Goal: Task Accomplishment & Management: Manage account settings

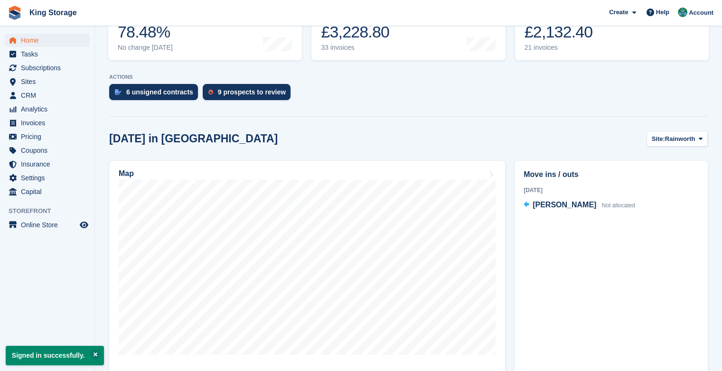
scroll to position [158, 0]
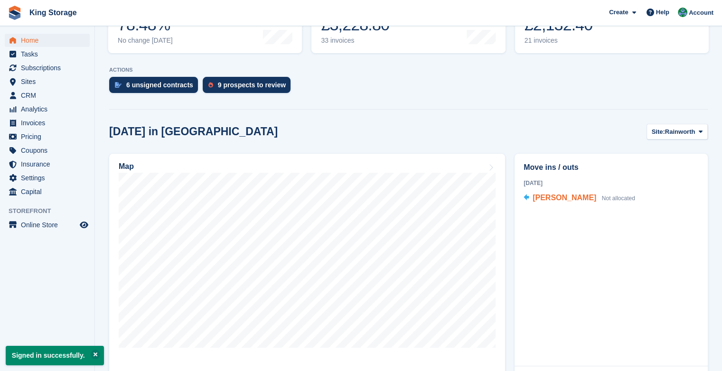
click at [553, 200] on span "Gary Martin" at bounding box center [565, 198] width 64 height 8
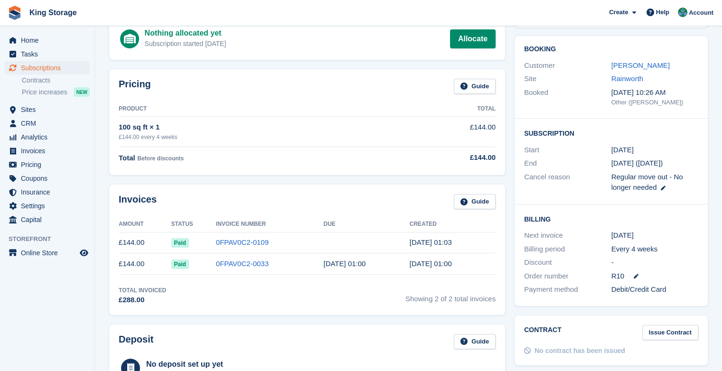
scroll to position [78, 0]
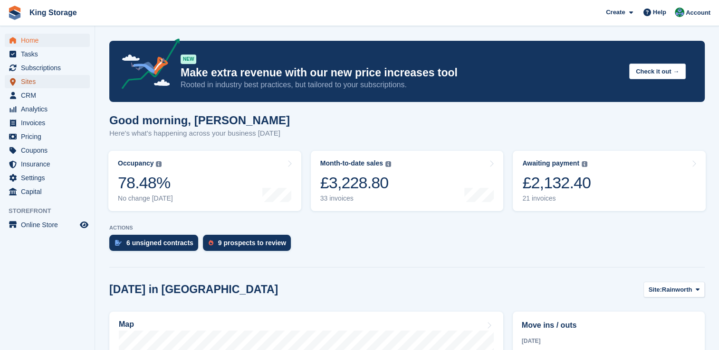
click at [32, 86] on span "Sites" at bounding box center [49, 81] width 57 height 13
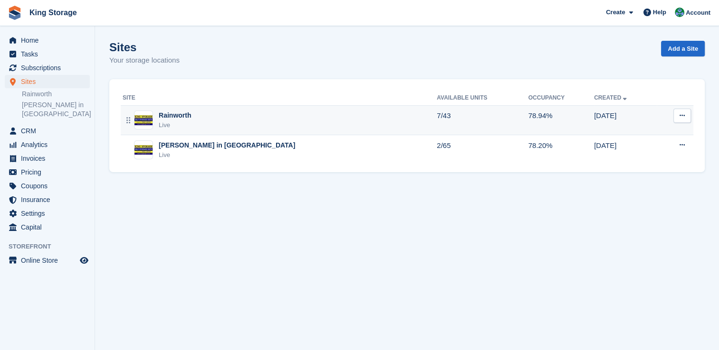
click at [212, 121] on div "Rainworth Live" at bounding box center [280, 120] width 314 height 19
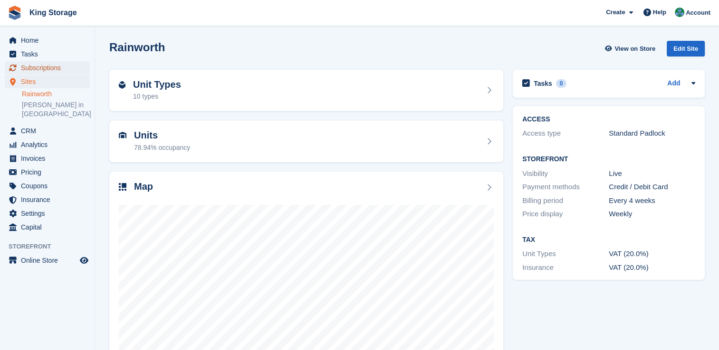
click at [49, 73] on span "Subscriptions" at bounding box center [49, 67] width 57 height 13
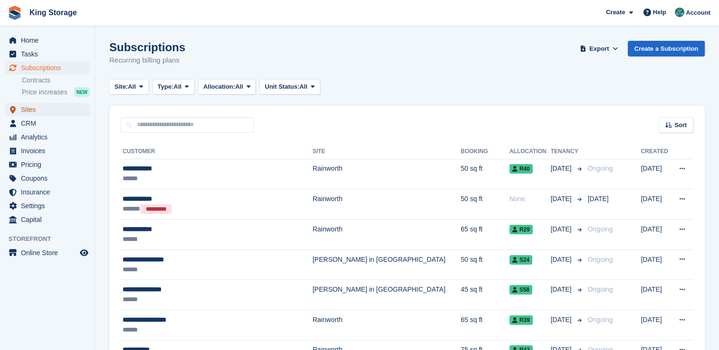
click at [33, 107] on span "Sites" at bounding box center [49, 109] width 57 height 13
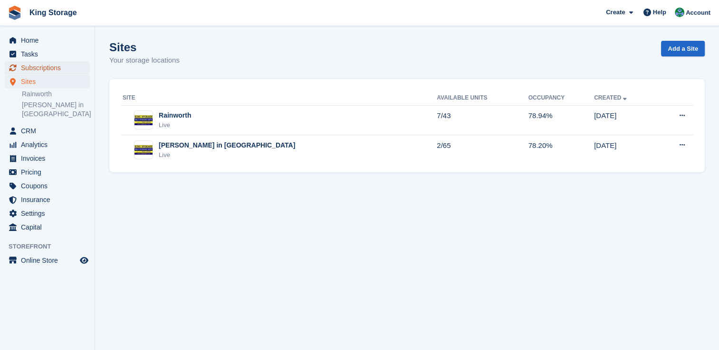
click at [44, 69] on span "Subscriptions" at bounding box center [49, 67] width 57 height 13
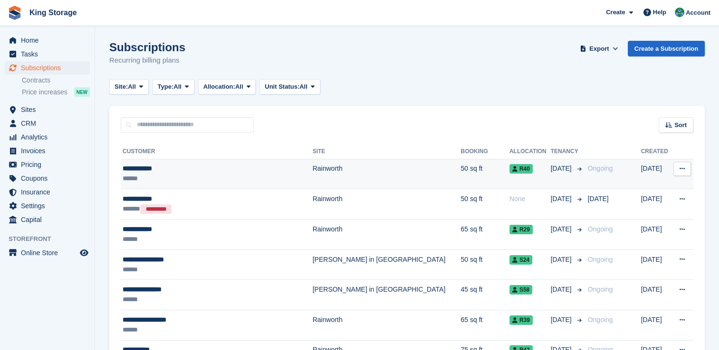
click at [136, 172] on div "**********" at bounding box center [208, 169] width 170 height 10
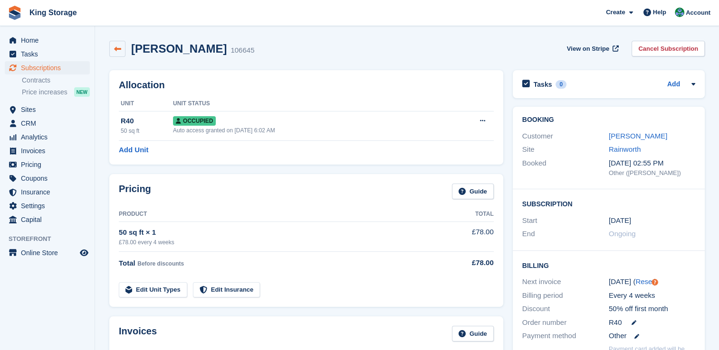
click at [116, 49] on icon at bounding box center [117, 49] width 7 height 7
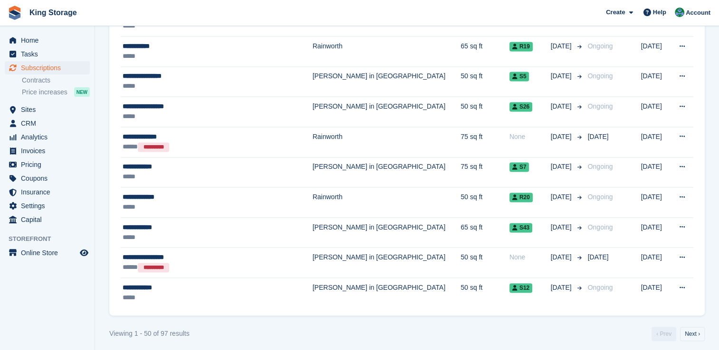
scroll to position [1362, 0]
click at [691, 327] on link "Next ›" at bounding box center [692, 334] width 25 height 14
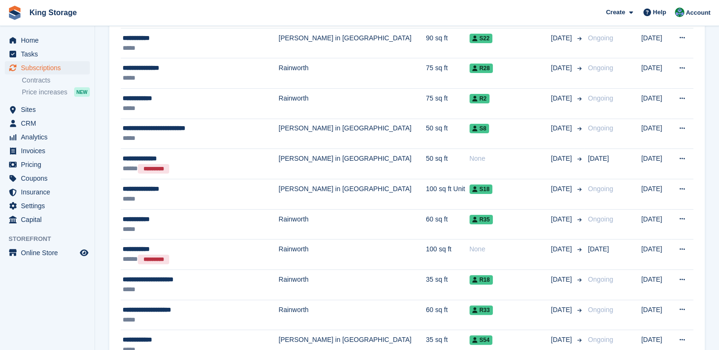
scroll to position [195, 0]
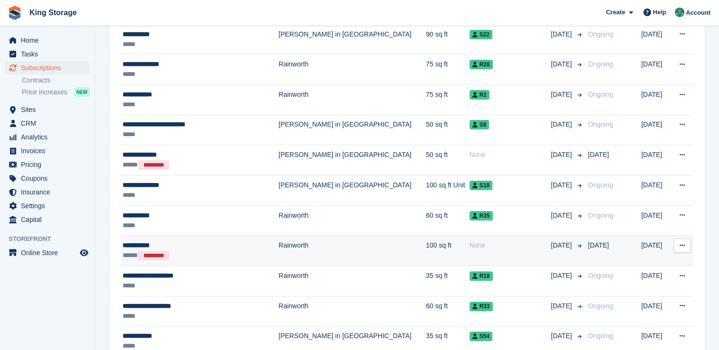
click at [149, 247] on div "**********" at bounding box center [193, 246] width 141 height 10
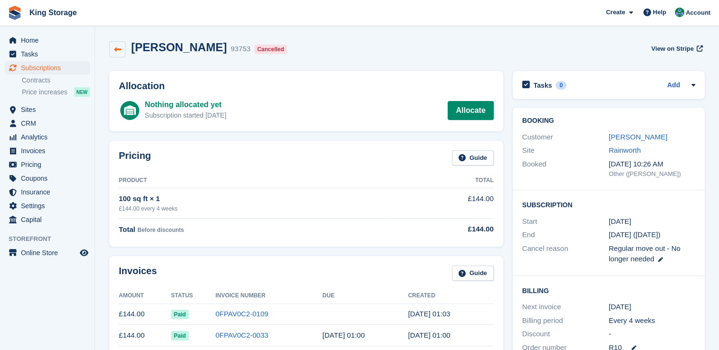
click at [117, 51] on icon at bounding box center [117, 49] width 7 height 7
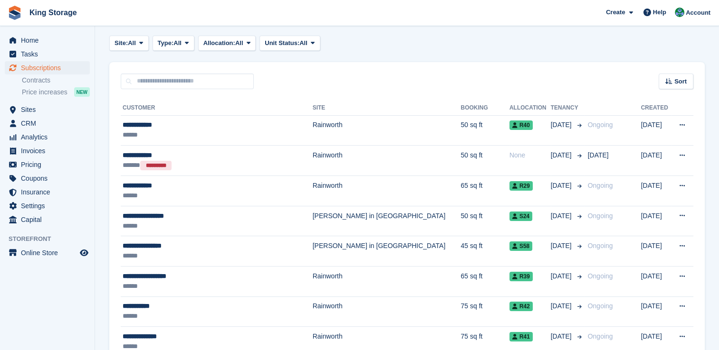
scroll to position [47, 0]
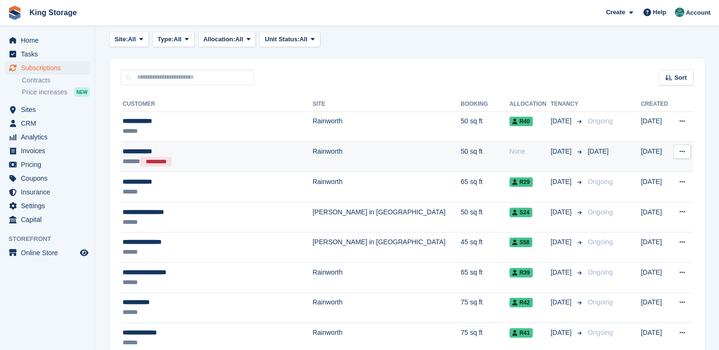
click at [680, 154] on icon at bounding box center [681, 152] width 5 height 6
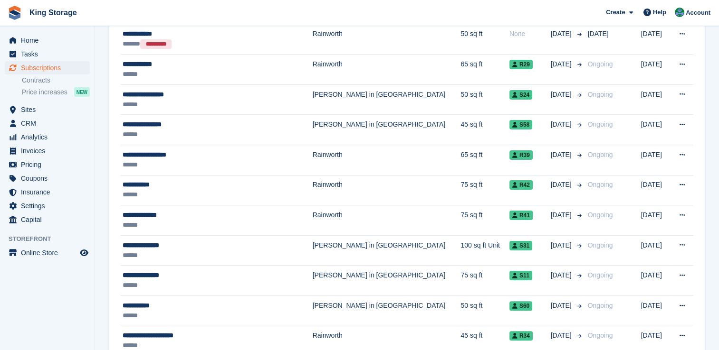
scroll to position [167, 0]
